Goal: Task Accomplishment & Management: Complete application form

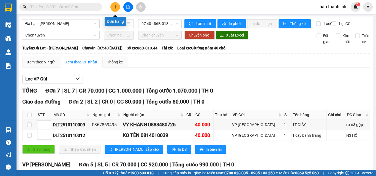
click at [114, 10] on button at bounding box center [115, 7] width 10 height 10
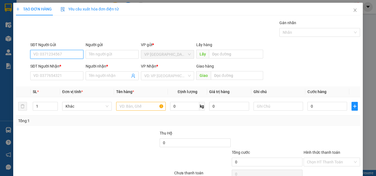
drag, startPoint x: 64, startPoint y: 57, endPoint x: 64, endPoint y: 61, distance: 3.9
click at [64, 58] on input "SĐT Người Gửi" at bounding box center [56, 54] width 53 height 9
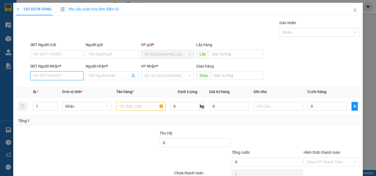
click at [63, 76] on input "SĐT Người Nhận *" at bounding box center [56, 76] width 53 height 9
type input "0"
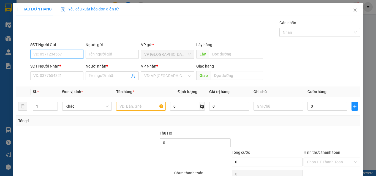
click at [69, 53] on input "SĐT Người Gửi" at bounding box center [56, 54] width 53 height 9
type input "0888908077"
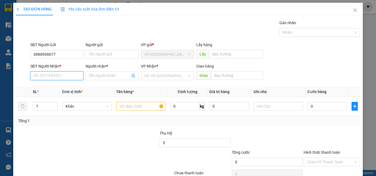
click at [62, 76] on input "SĐT Người Nhận *" at bounding box center [56, 76] width 53 height 9
type input "0908589785"
click at [119, 77] on input "Người nhận *" at bounding box center [109, 76] width 41 height 6
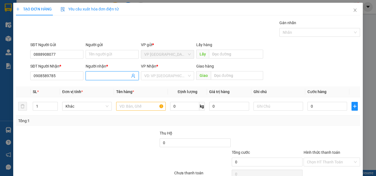
type input "t"
click at [91, 75] on input "vko tên" at bounding box center [109, 76] width 41 height 6
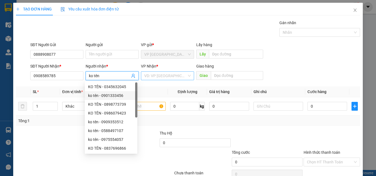
type input "ko tên"
click at [172, 74] on input "search" at bounding box center [165, 76] width 43 height 8
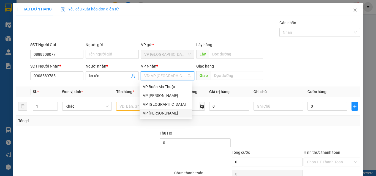
click at [172, 114] on div "VP [PERSON_NAME]" at bounding box center [166, 113] width 46 height 6
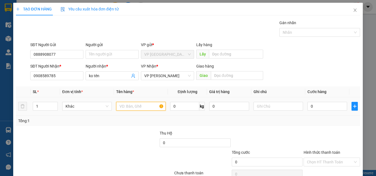
click at [133, 103] on input "text" at bounding box center [141, 106] width 50 height 9
type input "1 bị đỏ"
click at [337, 106] on input "0" at bounding box center [327, 106] width 40 height 9
type input "3"
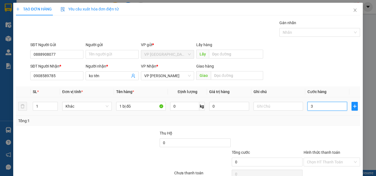
type input "3"
type input "30"
type input "300"
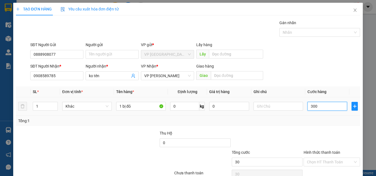
type input "300"
type input "3.000"
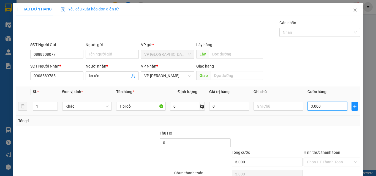
type input "30.000"
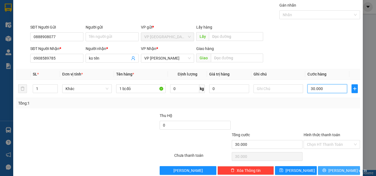
scroll to position [27, 0]
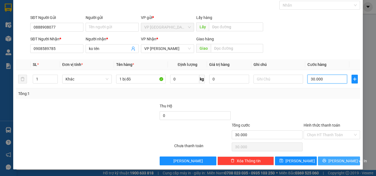
type input "30.000"
click at [345, 161] on span "[PERSON_NAME] và In" at bounding box center [347, 161] width 39 height 6
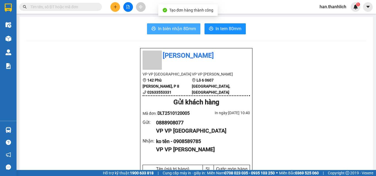
click at [177, 29] on span "In biên nhận 80mm" at bounding box center [177, 28] width 38 height 7
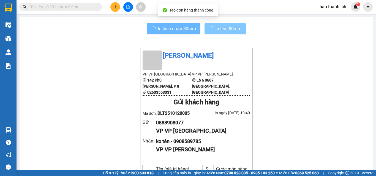
click at [232, 26] on span "In tem 80mm" at bounding box center [228, 28] width 26 height 7
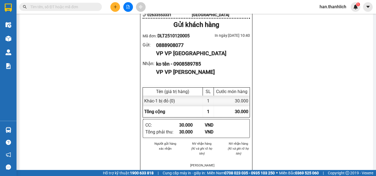
scroll to position [83, 0]
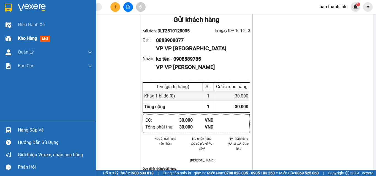
click at [31, 40] on span "Kho hàng" at bounding box center [27, 38] width 19 height 5
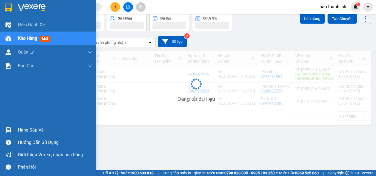
scroll to position [25, 0]
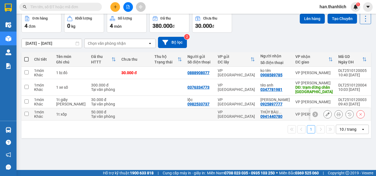
click at [324, 115] on button at bounding box center [328, 115] width 8 height 10
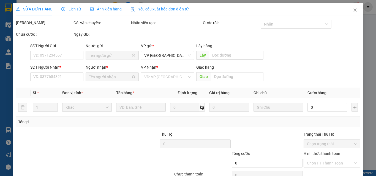
type input "0941440780"
type input "50.000"
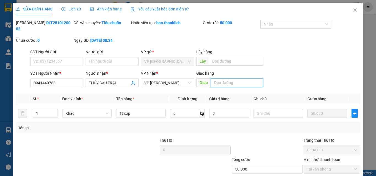
click at [241, 78] on input "text" at bounding box center [237, 82] width 52 height 9
type input "bàu trại"
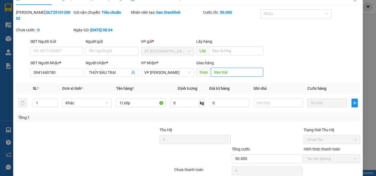
scroll to position [28, 0]
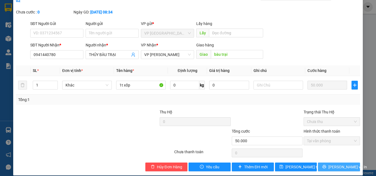
click at [326, 165] on icon "printer" at bounding box center [324, 167] width 4 height 4
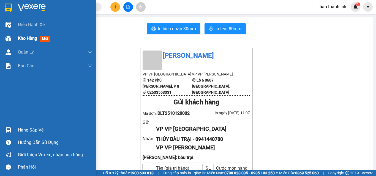
click at [21, 36] on span "Kho hàng" at bounding box center [27, 38] width 19 height 5
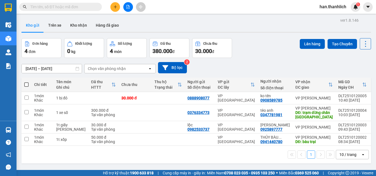
click at [82, 5] on input "text" at bounding box center [62, 7] width 65 height 6
click at [129, 9] on icon "file-add" at bounding box center [128, 7] width 3 height 4
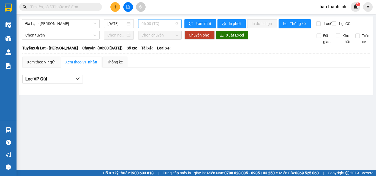
click at [157, 23] on span "06:00 (TC)" at bounding box center [159, 24] width 37 height 8
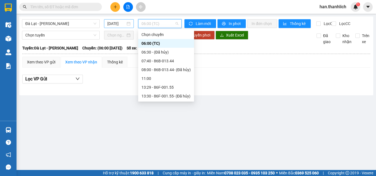
click at [110, 26] on input "[DATE]" at bounding box center [116, 24] width 18 height 6
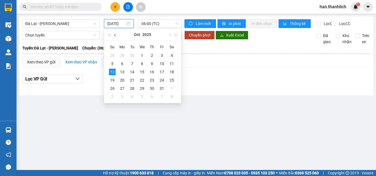
click at [114, 35] on span "button" at bounding box center [115, 35] width 3 height 3
click at [120, 90] on div "29" at bounding box center [122, 88] width 7 height 7
type input "[DATE]"
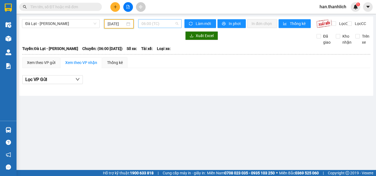
click at [164, 25] on span "06:00 (TC)" at bounding box center [159, 24] width 37 height 8
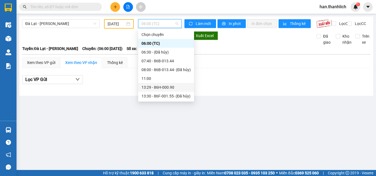
click at [174, 86] on div "13:29 - 86H-000.90" at bounding box center [165, 87] width 49 height 6
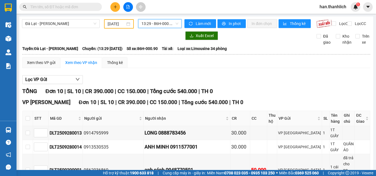
click at [114, 5] on icon "plus" at bounding box center [115, 7] width 4 height 4
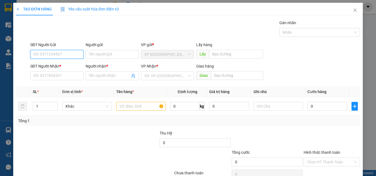
click at [71, 54] on input "SĐT Người Gửi" at bounding box center [56, 54] width 53 height 9
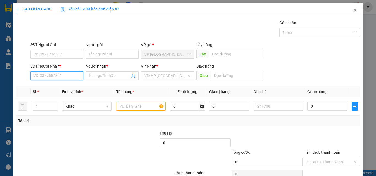
click at [67, 79] on input "SĐT Người Nhận *" at bounding box center [56, 76] width 53 height 9
type input "0348938991"
click at [111, 77] on input "Người nhận *" at bounding box center [109, 76] width 41 height 6
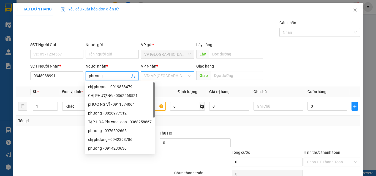
type input "phượng"
click at [157, 77] on input "search" at bounding box center [165, 76] width 43 height 8
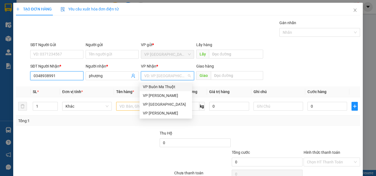
click at [54, 76] on input "0348938991" at bounding box center [56, 76] width 53 height 9
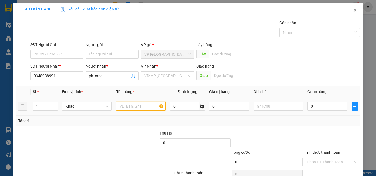
click at [140, 110] on input "text" at bounding box center [141, 106] width 50 height 9
click at [162, 72] on div "VP Nhận * VD: VP [GEOGRAPHIC_DATA]" at bounding box center [167, 72] width 53 height 19
drag, startPoint x: 160, startPoint y: 77, endPoint x: 149, endPoint y: 106, distance: 30.8
click at [160, 78] on input "search" at bounding box center [165, 76] width 43 height 8
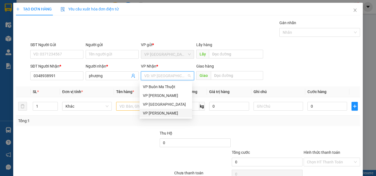
click at [148, 114] on div "VP [PERSON_NAME]" at bounding box center [166, 113] width 46 height 6
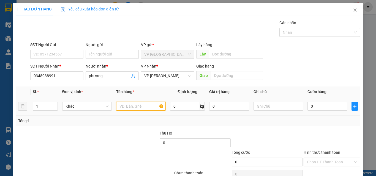
click at [140, 107] on input "text" at bounding box center [141, 106] width 50 height 9
type input "1 hồ sơ"
drag, startPoint x: 334, startPoint y: 108, endPoint x: 330, endPoint y: 108, distance: 3.9
click at [334, 108] on input "0" at bounding box center [327, 106] width 40 height 9
type input "2"
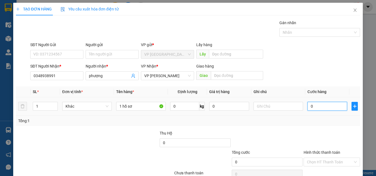
type input "2"
type input "20"
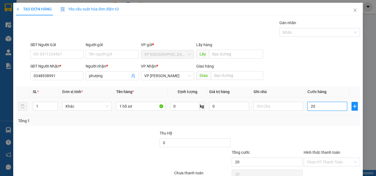
type input "200"
type input "2.000"
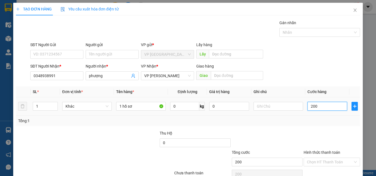
type input "2.000"
type input "20.000"
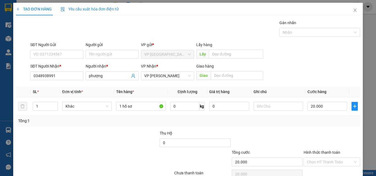
click at [301, 125] on div "Tổng: 1" at bounding box center [188, 121] width 344 height 10
click at [304, 138] on div at bounding box center [332, 139] width 58 height 19
click at [334, 162] on input "Hình thức thanh toán" at bounding box center [330, 162] width 46 height 8
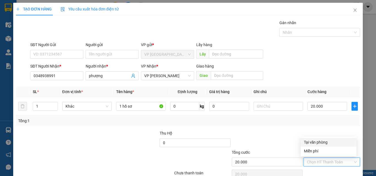
click at [336, 143] on div "Tại văn phòng" at bounding box center [328, 143] width 49 height 6
type input "0"
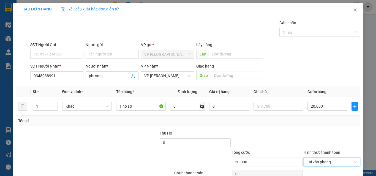
scroll to position [27, 0]
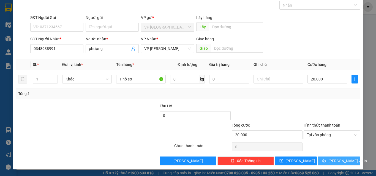
click at [343, 158] on span "[PERSON_NAME] và In" at bounding box center [347, 161] width 39 height 6
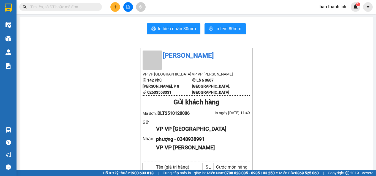
click at [181, 29] on span "In biên nhận 80mm" at bounding box center [177, 28] width 38 height 7
click at [231, 30] on span "In tem 80mm" at bounding box center [228, 28] width 26 height 7
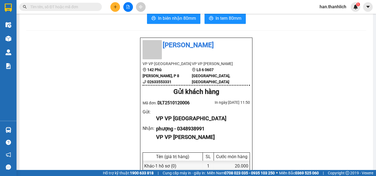
scroll to position [28, 0]
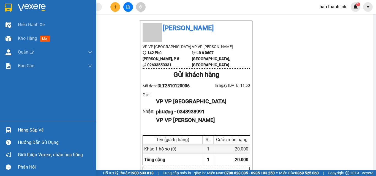
click at [15, 130] on div "Hàng sắp về" at bounding box center [48, 130] width 96 height 12
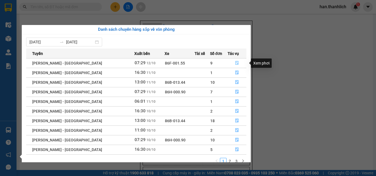
click at [235, 63] on icon "file-done" at bounding box center [237, 63] width 4 height 4
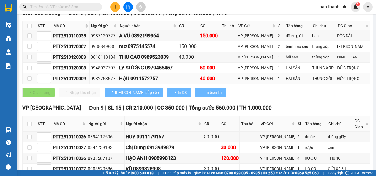
type input "[DATE]"
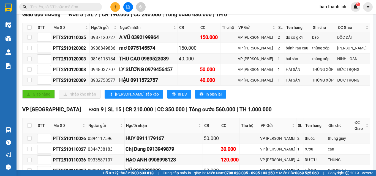
scroll to position [172, 0]
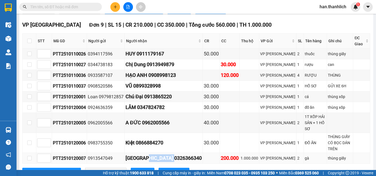
drag, startPoint x: 176, startPoint y: 151, endPoint x: 146, endPoint y: 155, distance: 30.8
click at [146, 155] on div "[GEOGRAPHIC_DATA] 0326366340" at bounding box center [163, 159] width 76 height 8
copy div "0326366340"
click at [62, 9] on input "text" at bounding box center [62, 7] width 65 height 6
paste input "0326366340"
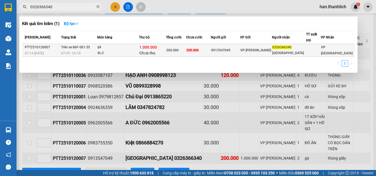
type input "0326366340"
click at [240, 56] on td "0913547049" at bounding box center [225, 50] width 29 height 13
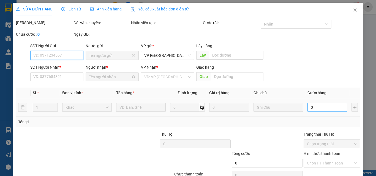
type input "0913547049"
type input "0326366340"
type input "[GEOGRAPHIC_DATA]"
type input "1.000.000"
type input "200.000"
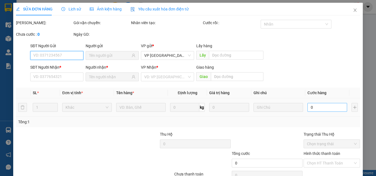
type input "200.000"
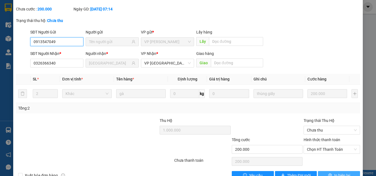
scroll to position [47, 0]
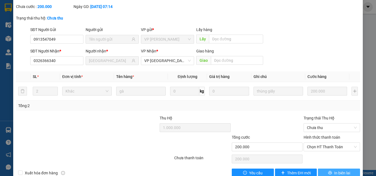
click at [334, 170] on span "In biên lai" at bounding box center [342, 173] width 16 height 6
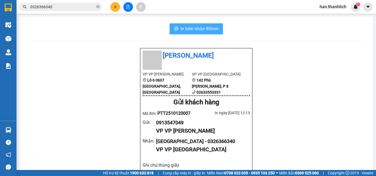
click at [189, 34] on button "In biên nhận 80mm" at bounding box center [196, 28] width 53 height 11
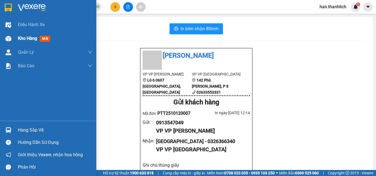
drag, startPoint x: 12, startPoint y: 35, endPoint x: 26, endPoint y: 36, distance: 14.1
click at [12, 35] on div at bounding box center [9, 39] width 10 height 10
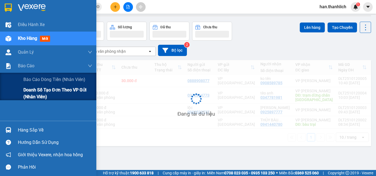
scroll to position [25, 0]
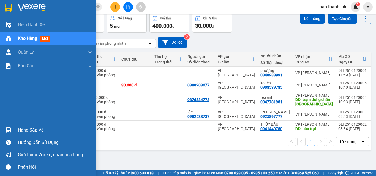
click at [28, 131] on div "Hàng sắp về" at bounding box center [55, 130] width 74 height 8
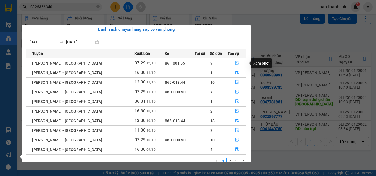
click at [231, 65] on button "button" at bounding box center [237, 63] width 18 height 9
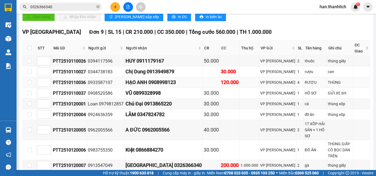
scroll to position [187, 0]
